Goal: Task Accomplishment & Management: Complete application form

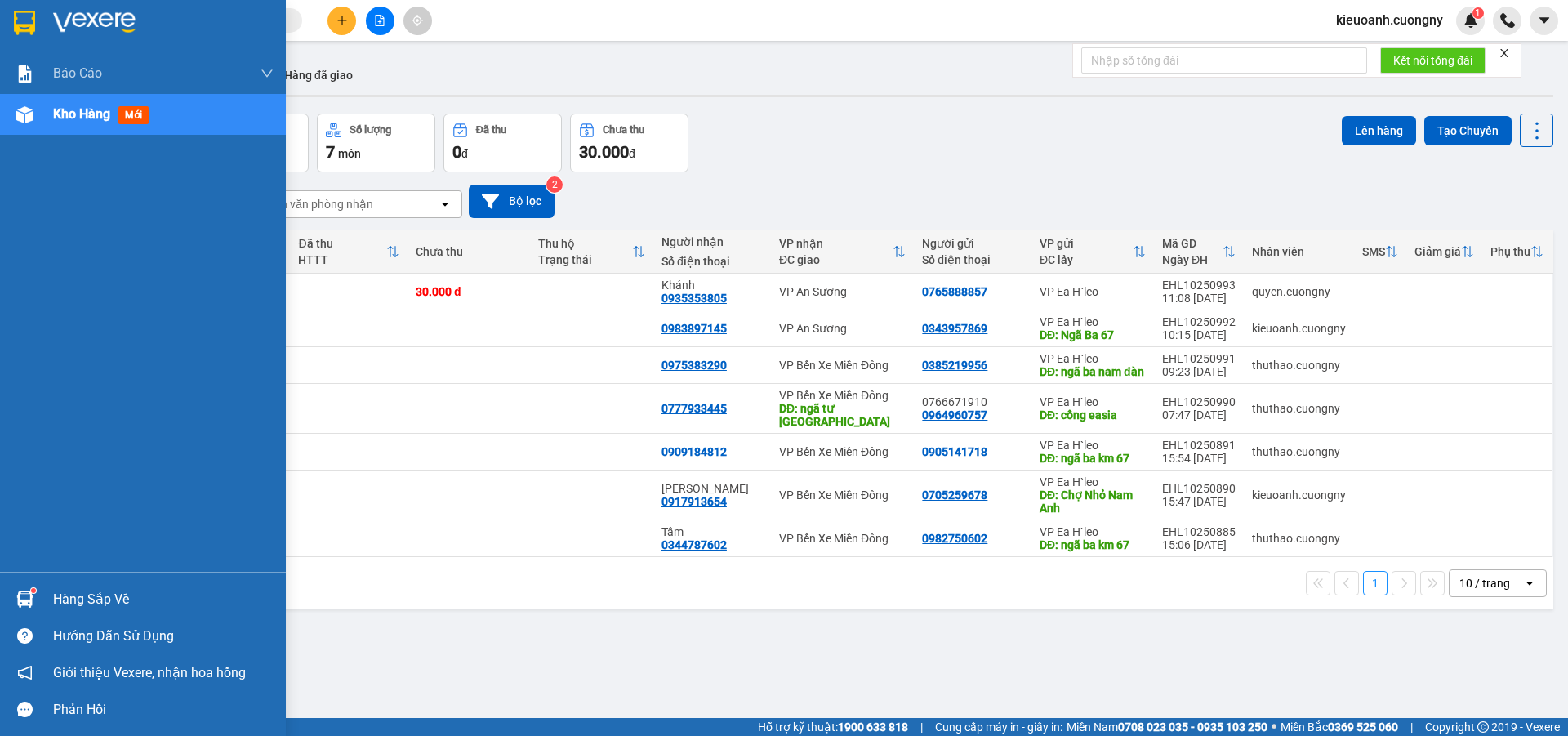
click at [108, 11] on img at bounding box center [94, 23] width 82 height 25
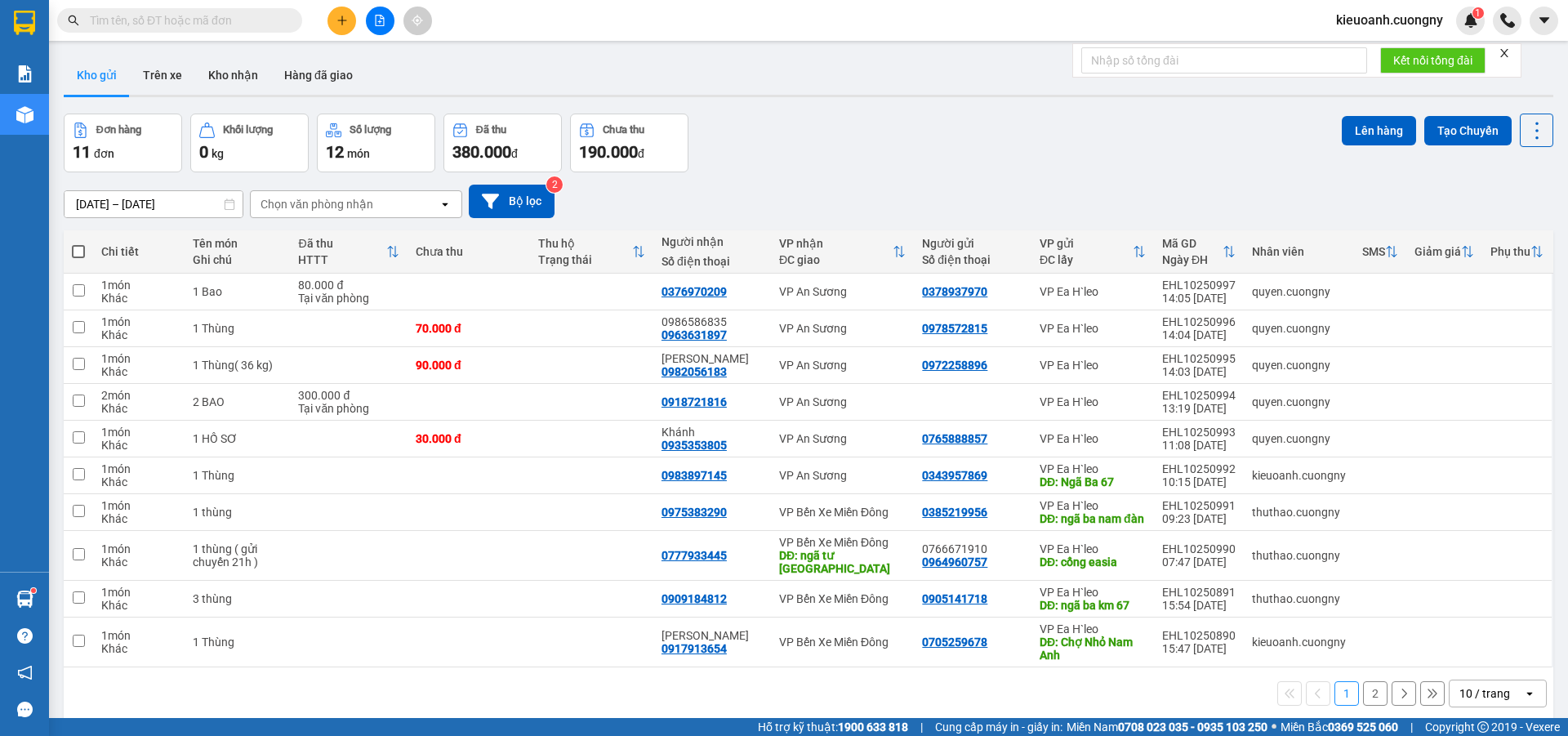
click at [1465, 689] on div "10 / trang" at bounding box center [1485, 693] width 50 height 16
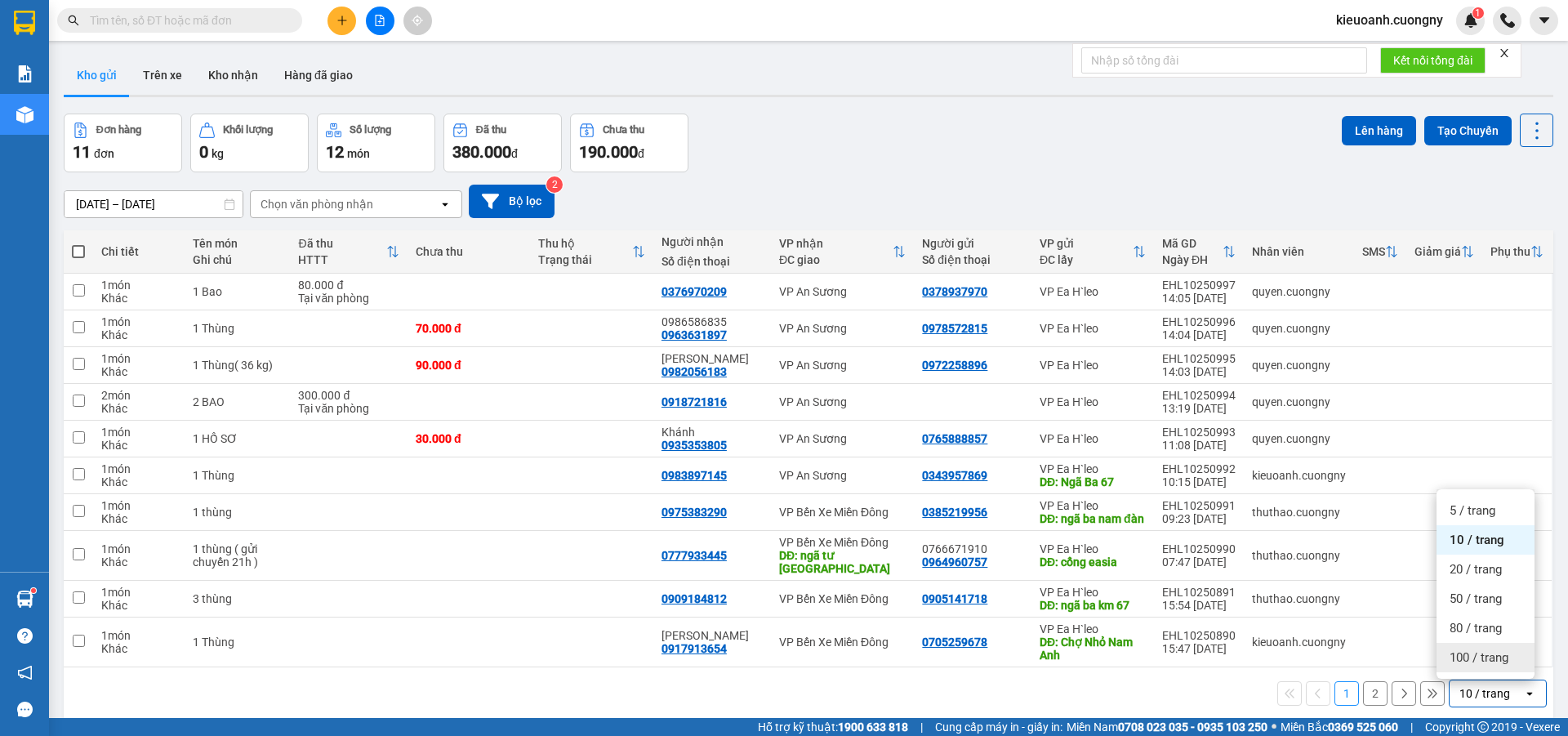
click at [1461, 655] on span "100 / trang" at bounding box center [1479, 657] width 59 height 16
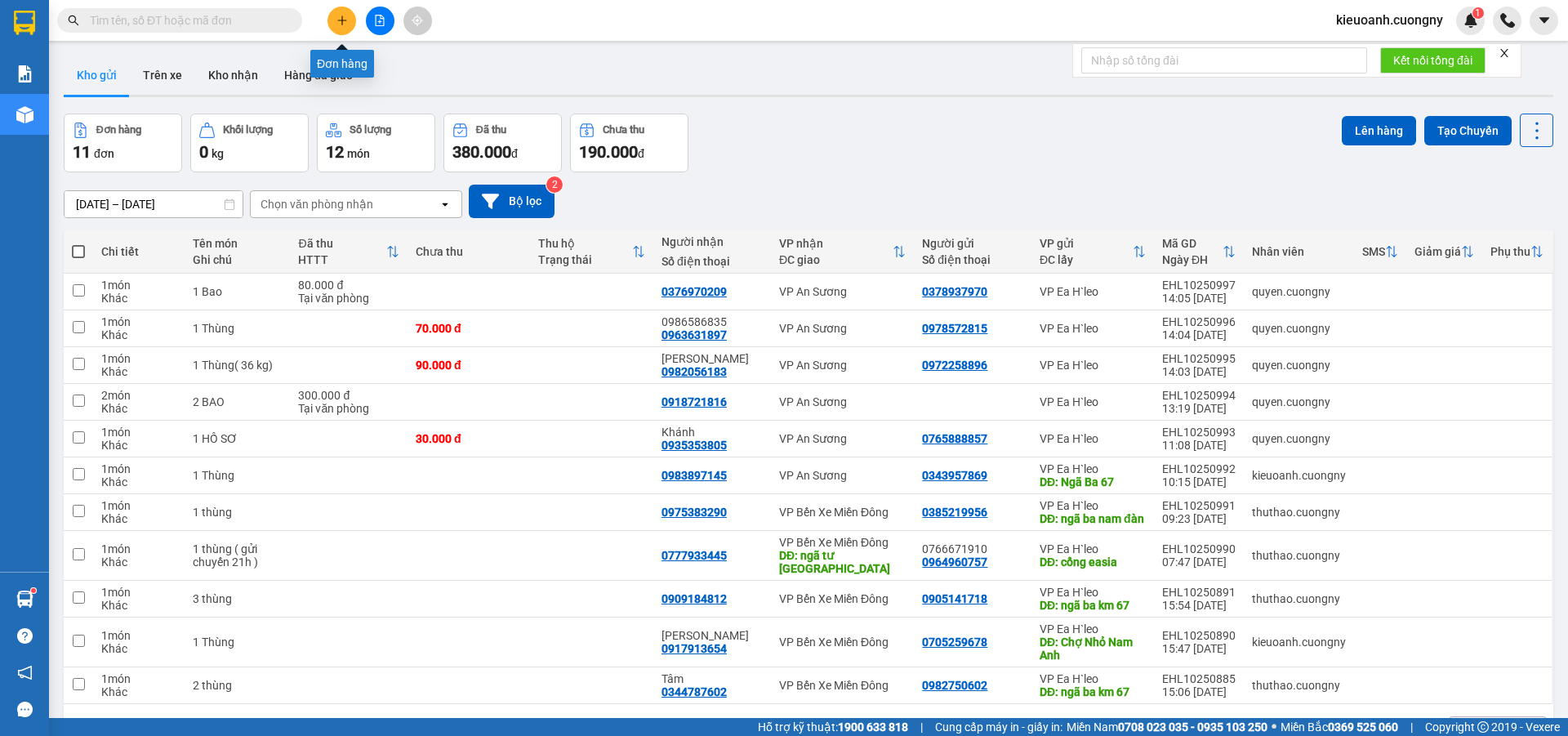
click at [343, 17] on icon "plus" at bounding box center [342, 20] width 11 height 11
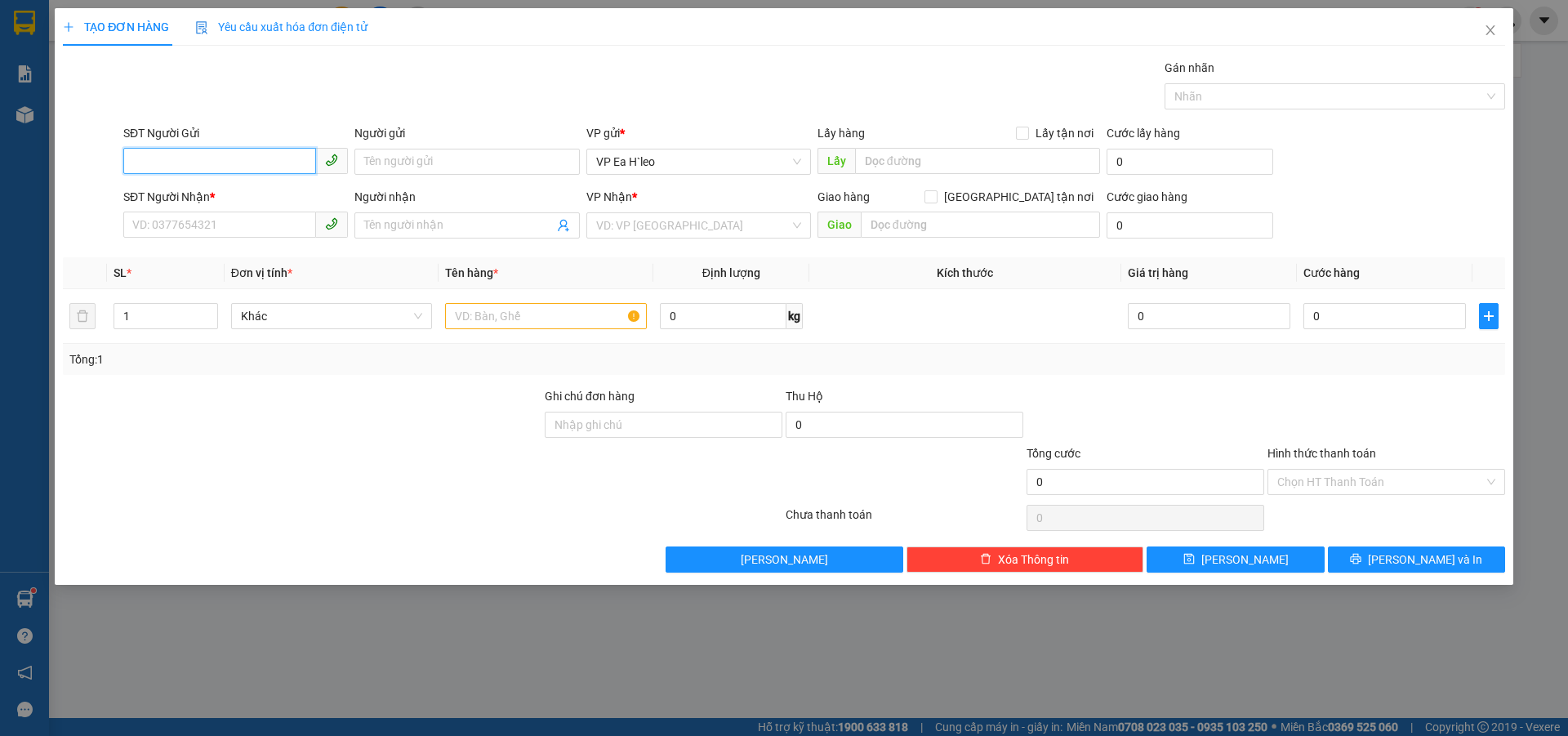
paste input "0329874669"
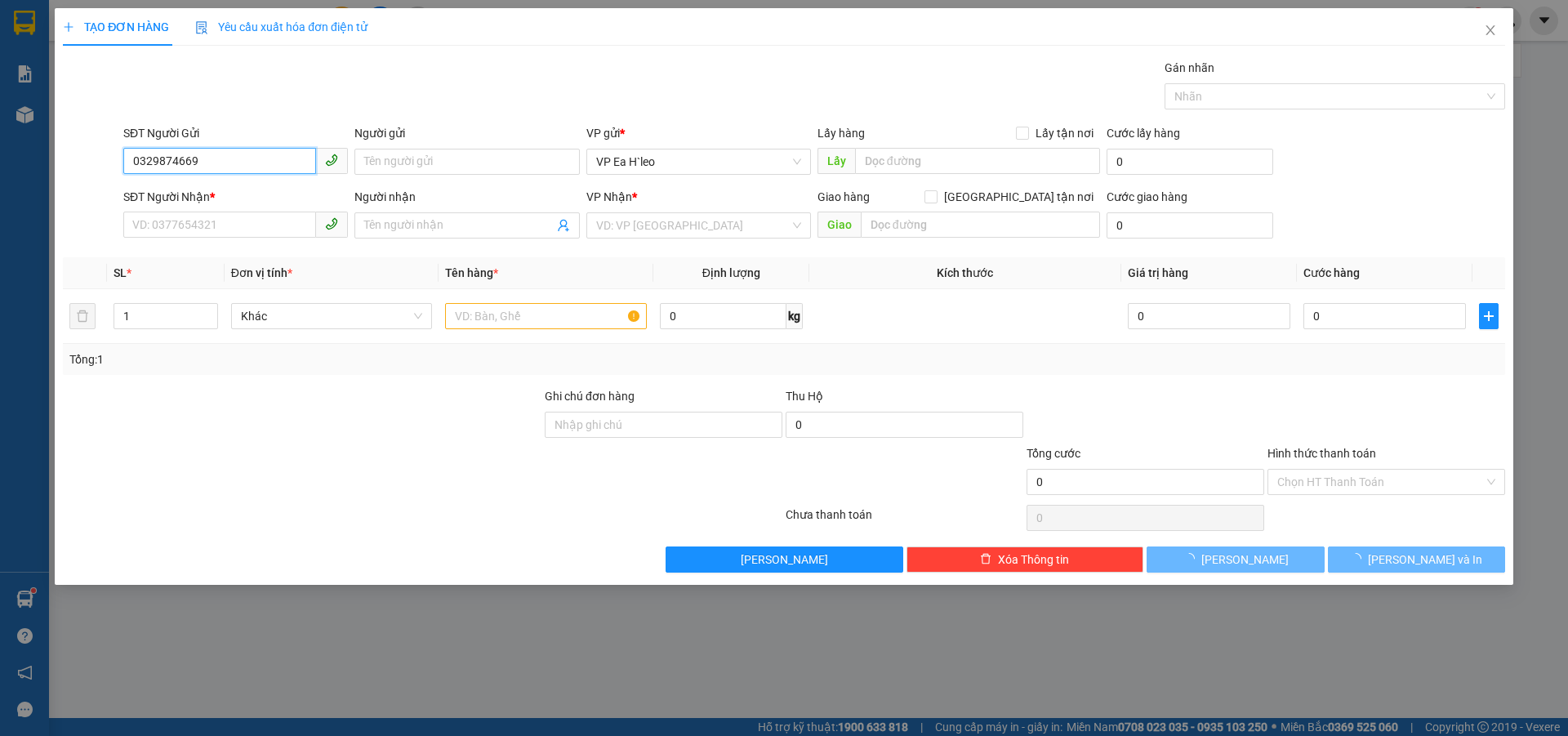
type input "0329874669"
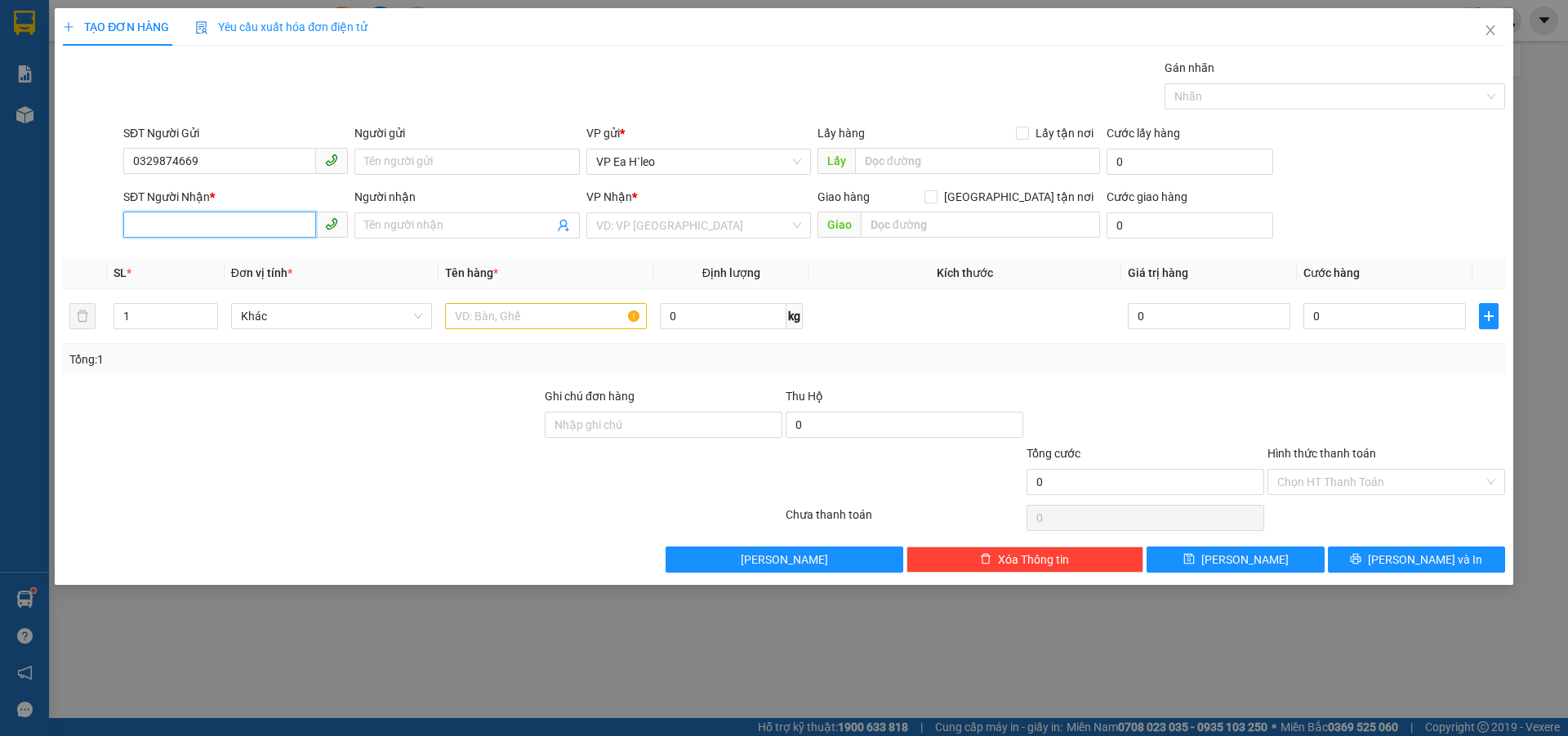
click at [204, 230] on input "SĐT Người Nhận *" at bounding box center [220, 224] width 192 height 27
paste input "0962559766"
type input "0962559766"
click at [866, 152] on input "text" at bounding box center [978, 160] width 245 height 27
type input "Cư Né"
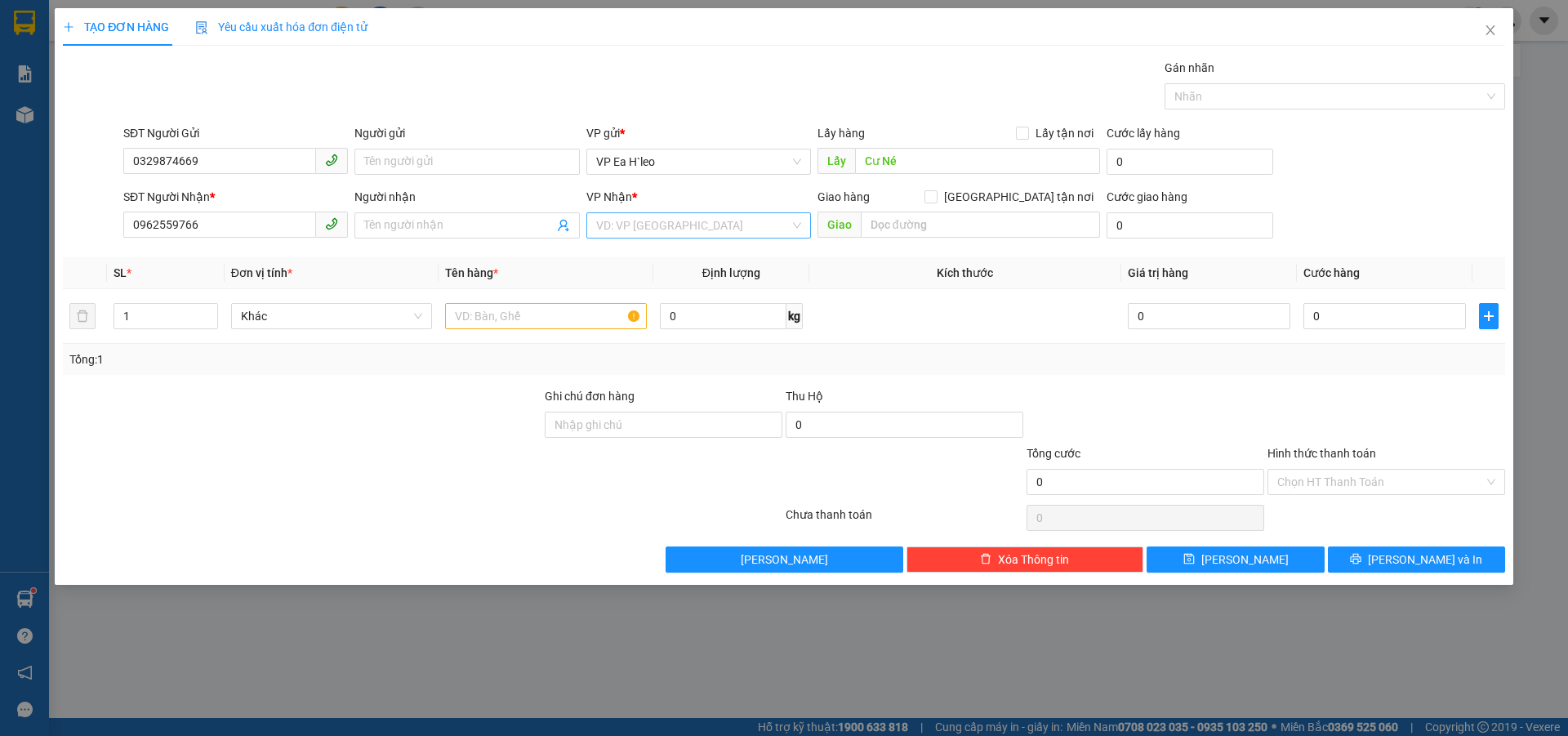
click at [708, 230] on input "search" at bounding box center [692, 225] width 193 height 25
click at [698, 281] on div "VP Bến Xe Miền Đông" at bounding box center [699, 285] width 205 height 18
click at [1157, 622] on div "TẠO ĐƠN HÀNG Yêu cầu xuất hóa đơn điện tử Transit Pickup Surcharge Ids Transit …" at bounding box center [784, 368] width 1568 height 736
click at [909, 222] on input "text" at bounding box center [980, 224] width 239 height 27
type input "Cầu Ông Bố"
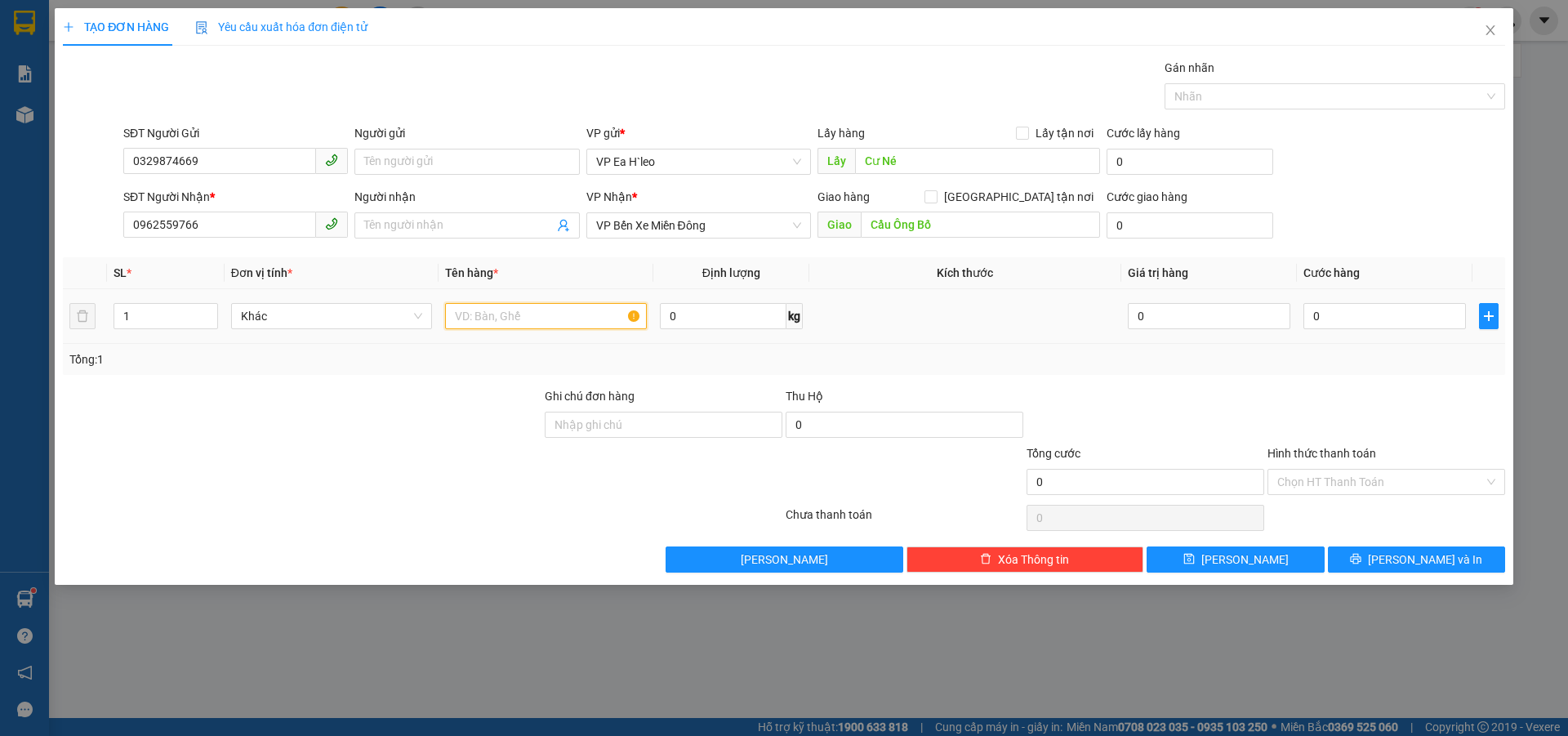
click at [525, 319] on input "text" at bounding box center [546, 316] width 201 height 27
type input "1 Thùng"
click at [1235, 555] on button "[PERSON_NAME]" at bounding box center [1236, 559] width 178 height 27
